Goal: Task Accomplishment & Management: Use online tool/utility

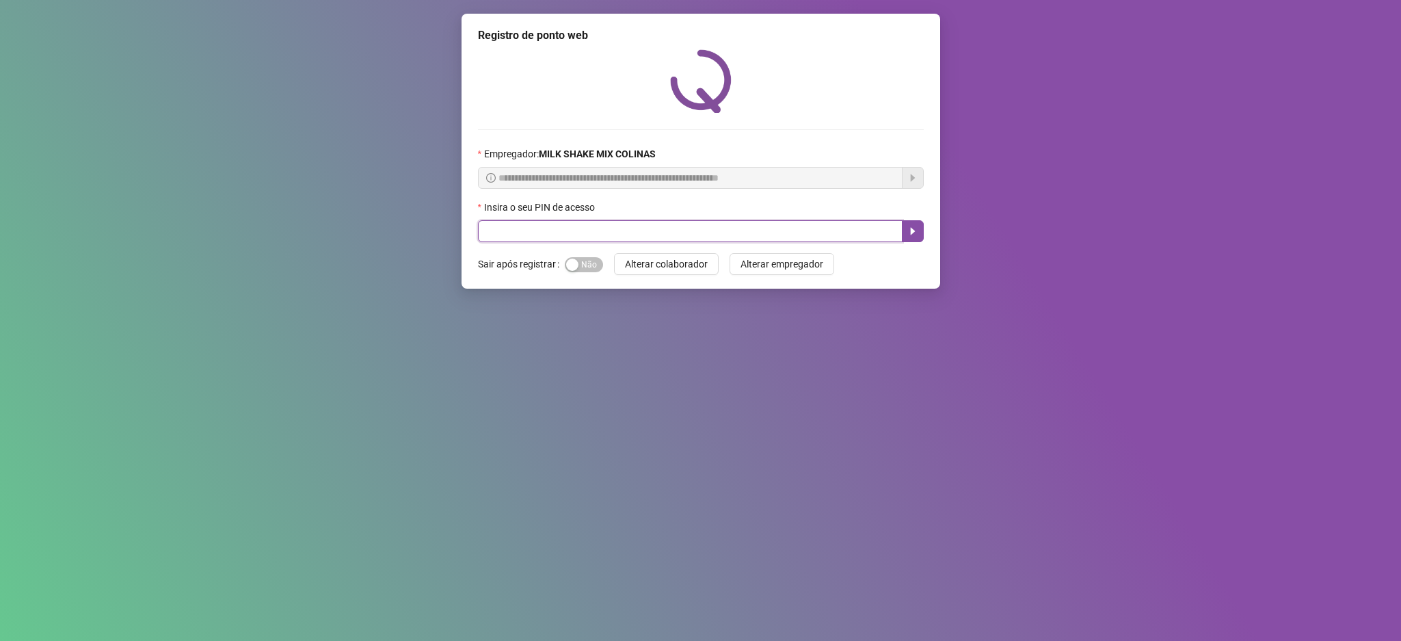
click at [566, 224] on input "text" at bounding box center [690, 231] width 425 height 22
type input "*****"
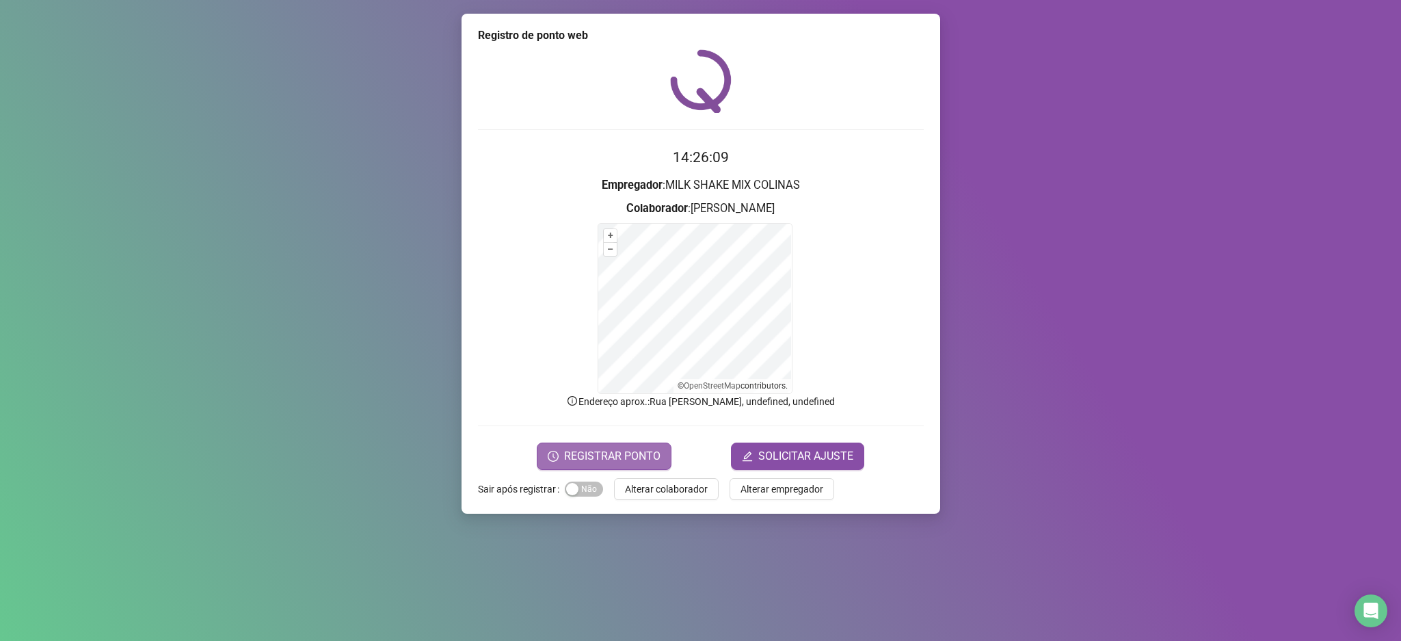
click at [620, 457] on span "REGISTRAR PONTO" at bounding box center [612, 456] width 96 height 16
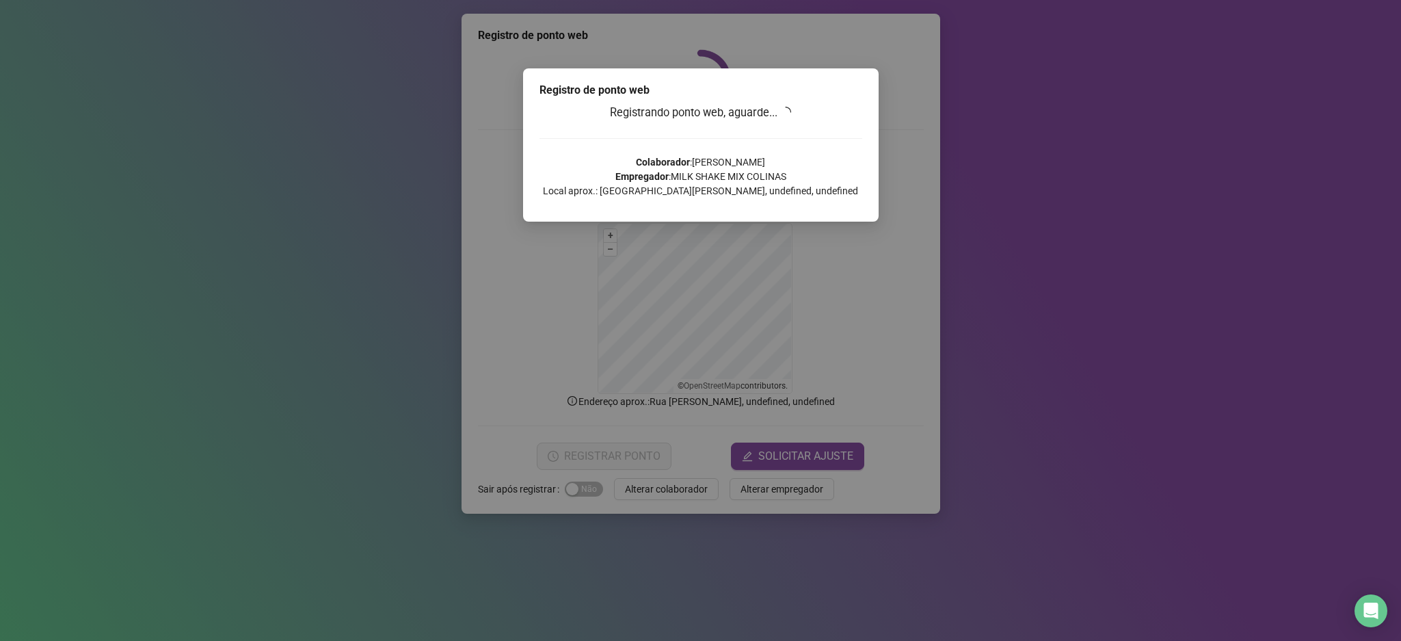
click at [836, 90] on div "Registro de ponto web" at bounding box center [701, 90] width 323 height 16
click at [811, 185] on p "Colaborador : ROSIMEIRE GONÇALVES DE BASTO Empregador : MILK SHAKE MIX COLINAS …" at bounding box center [701, 176] width 323 height 43
drag, startPoint x: 780, startPoint y: 150, endPoint x: 774, endPoint y: 135, distance: 15.4
click at [786, 129] on div "Registrando ponto web, aguarde... Colaborador : ROSIMEIRE GONÇALVES DE BASTO Em…" at bounding box center [701, 156] width 323 height 104
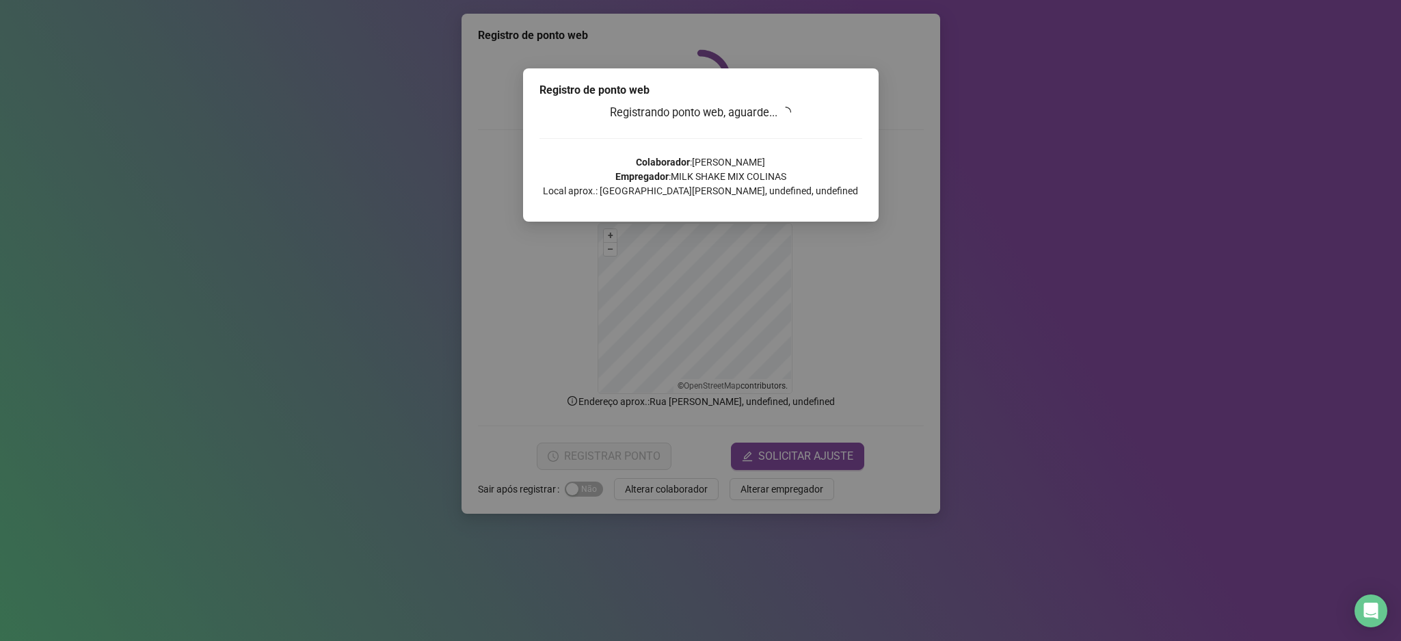
drag, startPoint x: 786, startPoint y: 129, endPoint x: 760, endPoint y: 161, distance: 41.2
click at [784, 137] on div "Registrando ponto web, aguarde... Colaborador : ROSIMEIRE GONÇALVES DE BASTO Em…" at bounding box center [701, 156] width 323 height 104
click at [809, 111] on h3 "Registrando ponto web, aguarde..." at bounding box center [701, 113] width 323 height 18
click at [665, 210] on div "Registro de ponto web Registrando ponto web, aguarde... Colaborador : [PERSON_N…" at bounding box center [701, 144] width 356 height 153
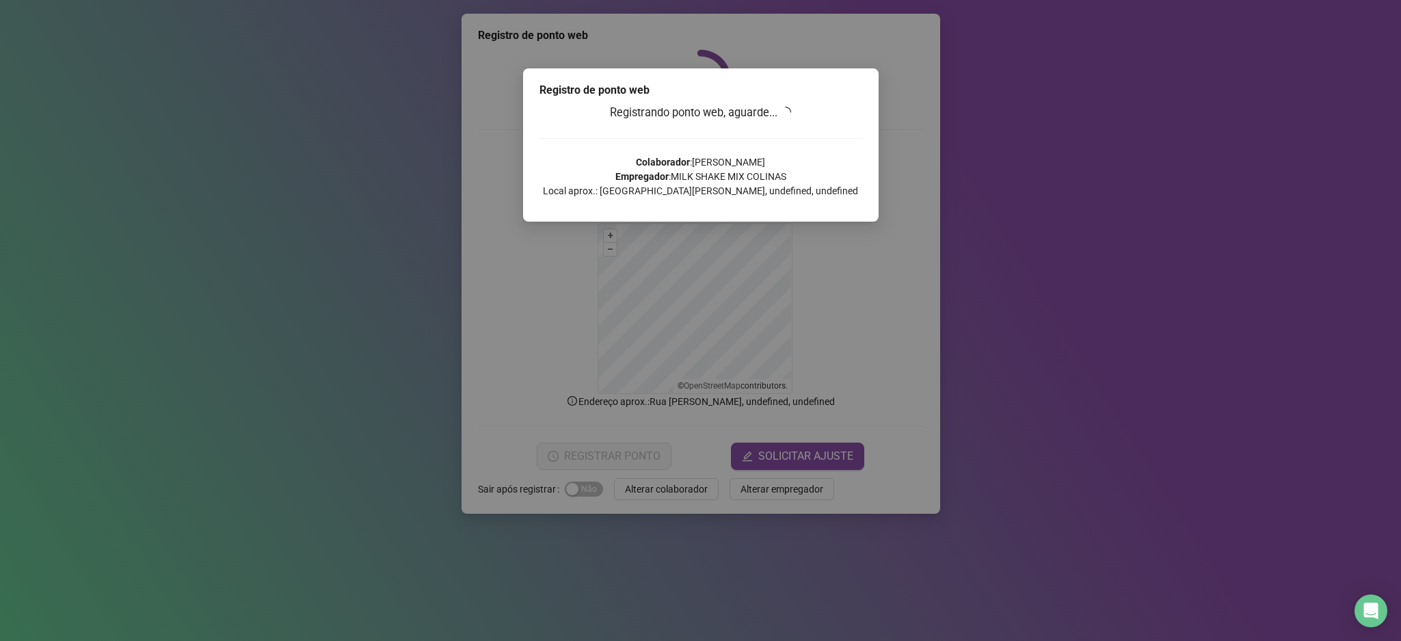
drag, startPoint x: 879, startPoint y: 176, endPoint x: 857, endPoint y: 191, distance: 26.0
click at [879, 181] on div "Registro de ponto web Registrando ponto web, aguarde... Colaborador : [PERSON_N…" at bounding box center [700, 320] width 1401 height 641
click at [766, 124] on div "Registrando ponto web, aguarde... Colaborador : ROSIMEIRE GONÇALVES DE BASTO Em…" at bounding box center [701, 156] width 323 height 104
click at [771, 119] on h3 "Registrando ponto web, aguarde..." at bounding box center [701, 113] width 323 height 18
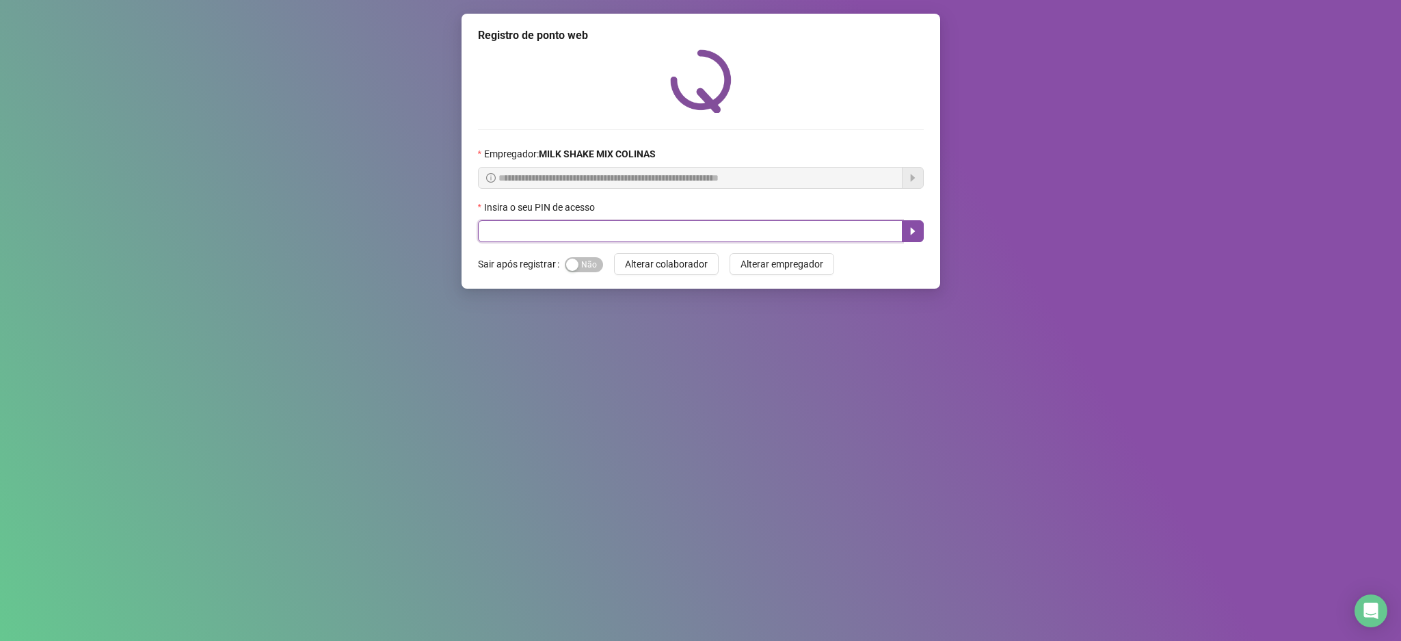
click at [641, 238] on input "text" at bounding box center [690, 231] width 425 height 22
type input "*****"
click at [792, 142] on button "OK" at bounding box center [809, 153] width 35 height 22
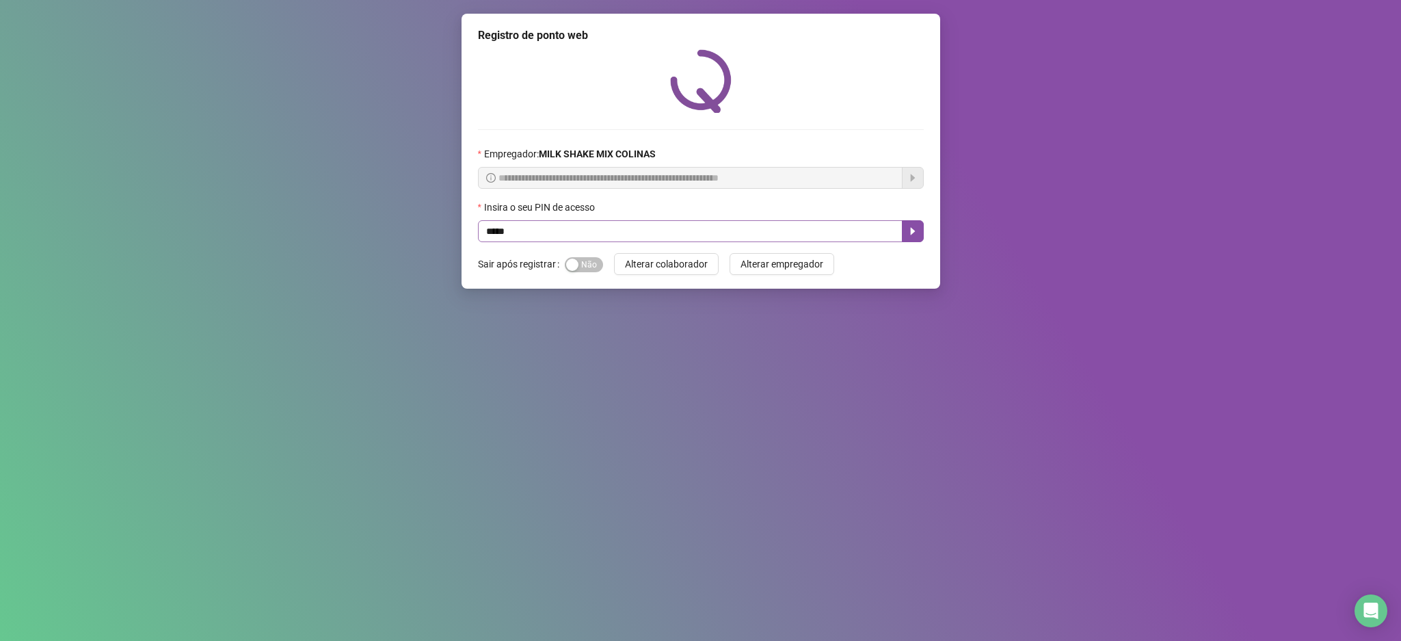
click at [792, 142] on button "OK" at bounding box center [809, 153] width 35 height 22
click at [719, 133] on button "OK" at bounding box center [722, 135] width 7 height 4
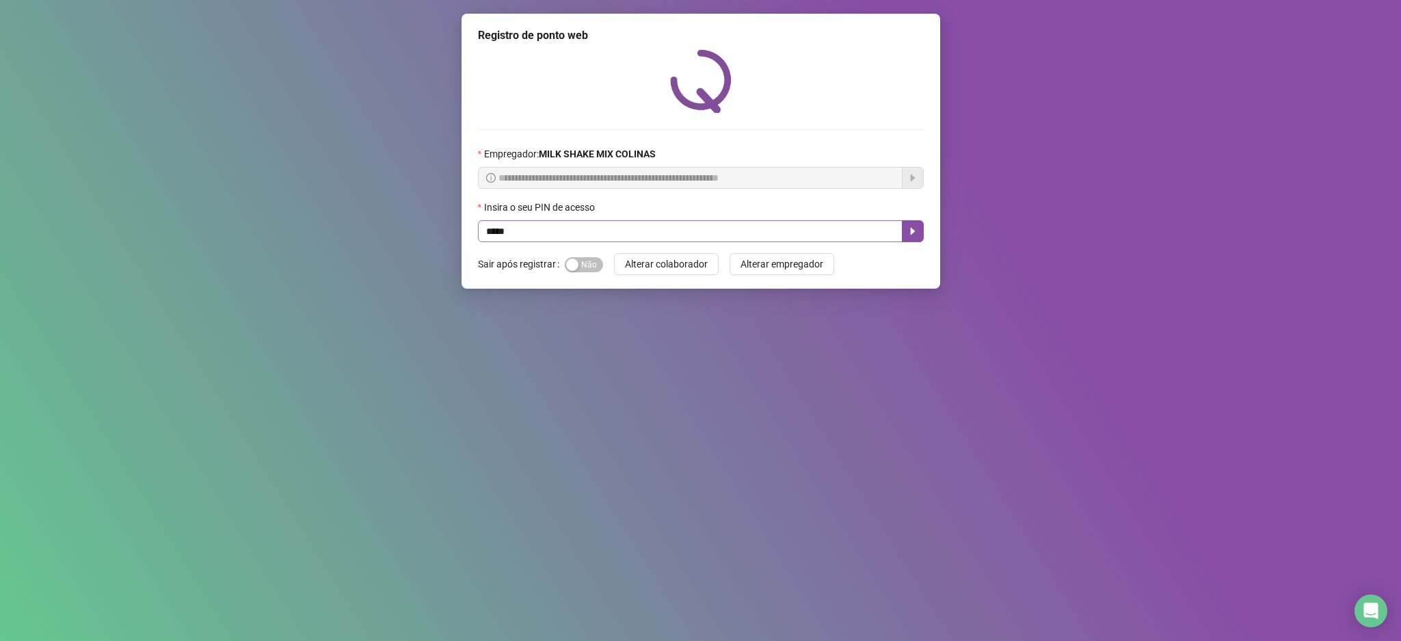
click at [719, 133] on button "OK" at bounding box center [722, 135] width 7 height 4
click button "OK" at bounding box center [722, 135] width 7 height 4
type input "*****"
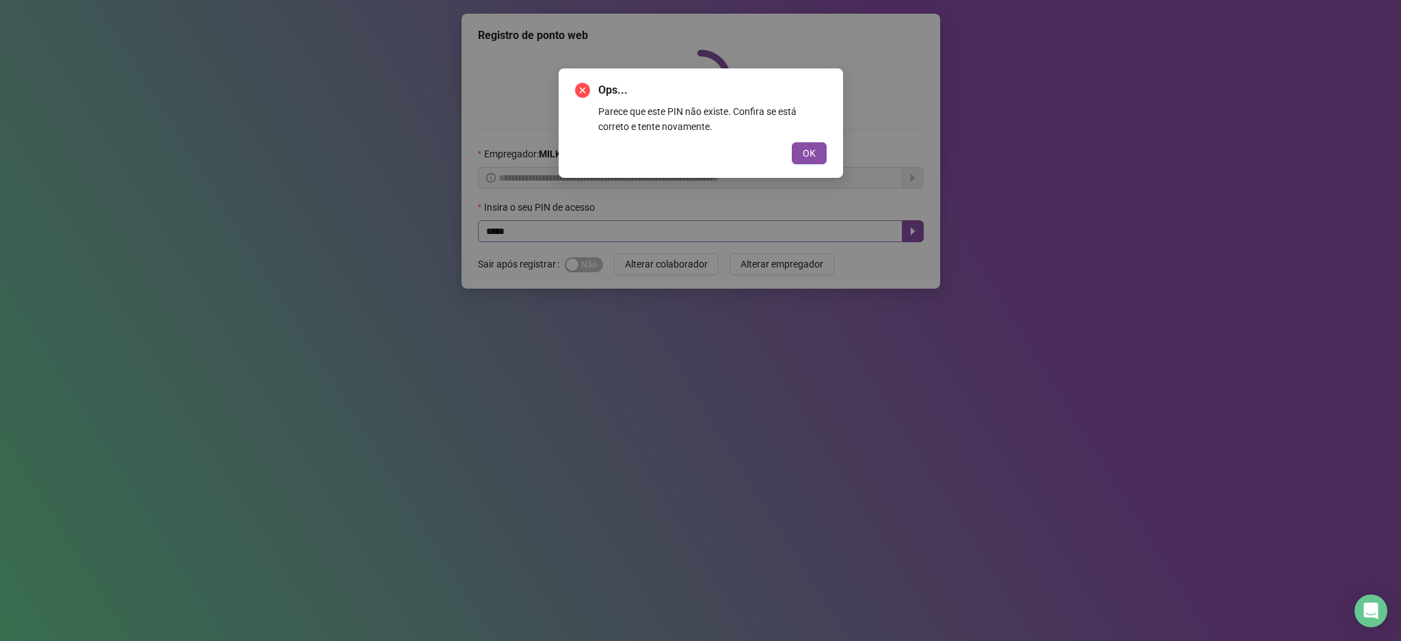
click at [792, 142] on button "OK" at bounding box center [809, 153] width 35 height 22
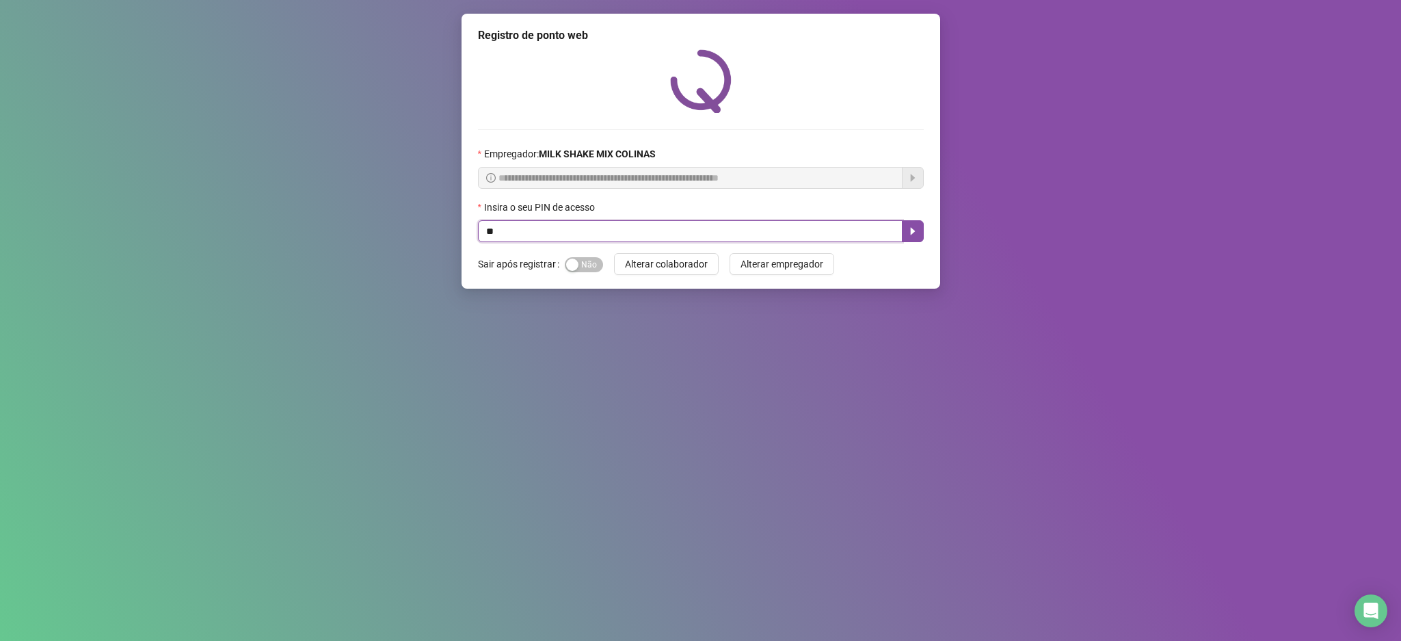
type input "*"
type input "*****"
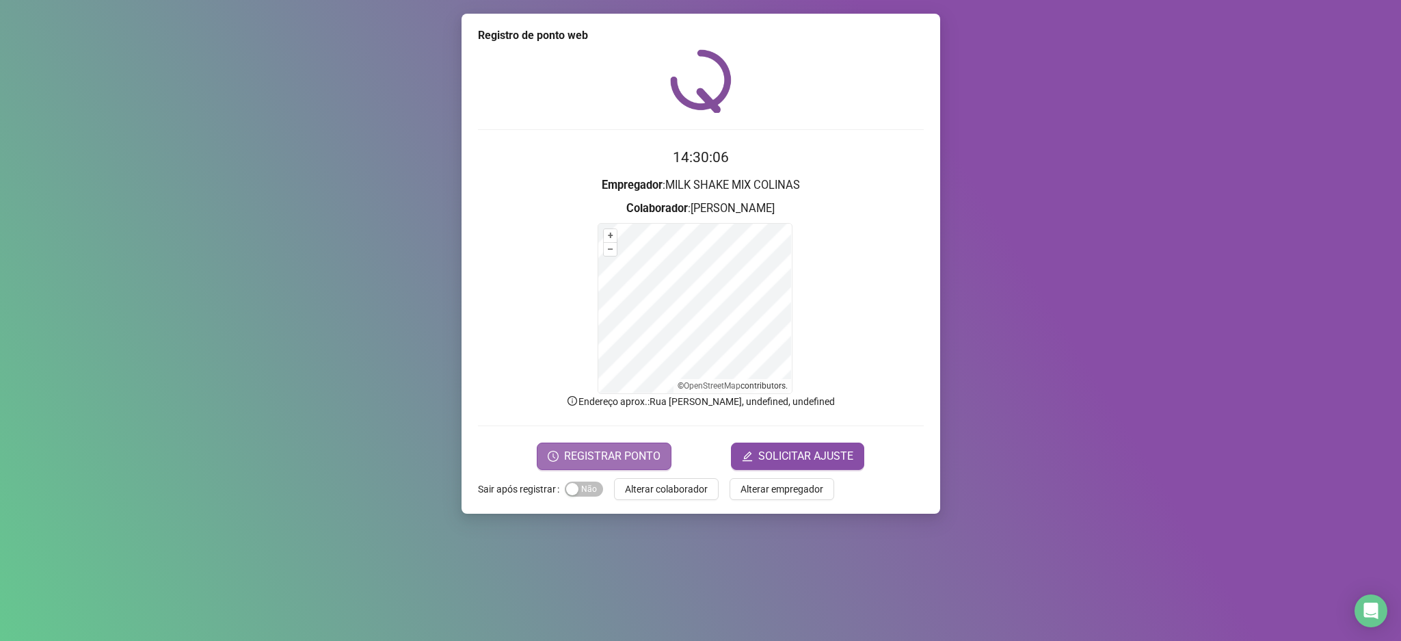
click at [589, 460] on span "REGISTRAR PONTO" at bounding box center [612, 456] width 96 height 16
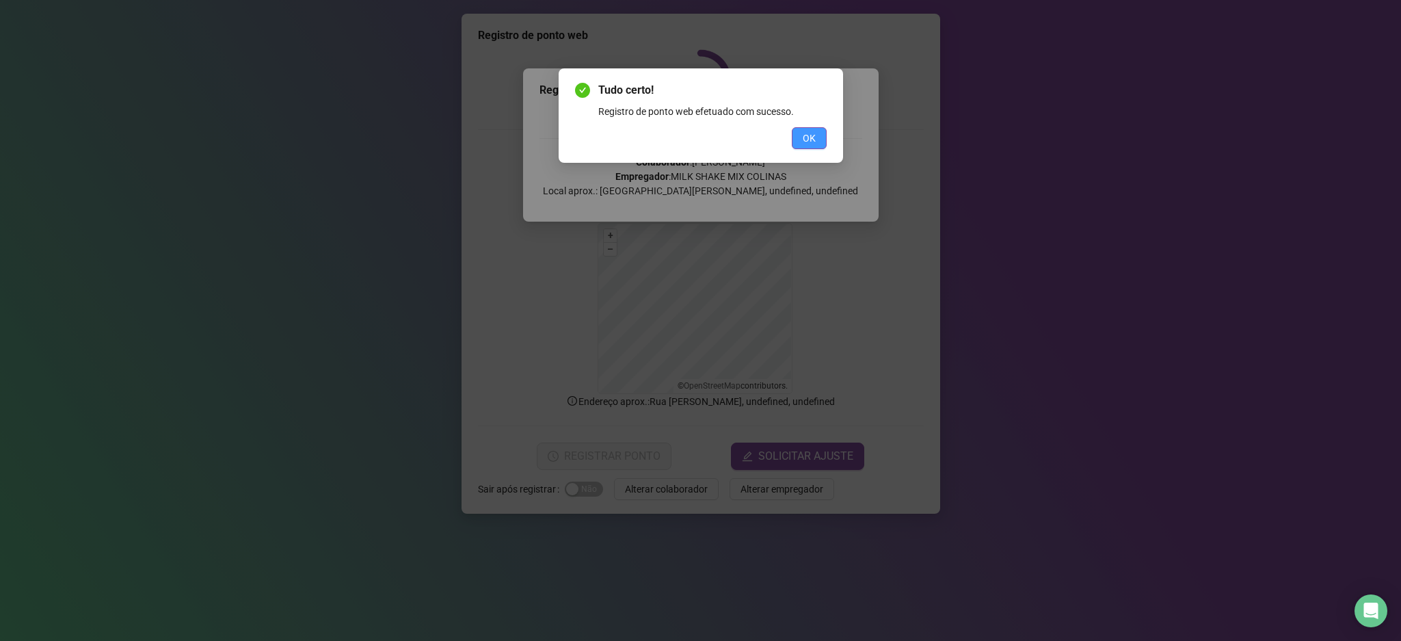
click at [816, 132] on button "OK" at bounding box center [809, 138] width 35 height 22
